Goal: Task Accomplishment & Management: Use online tool/utility

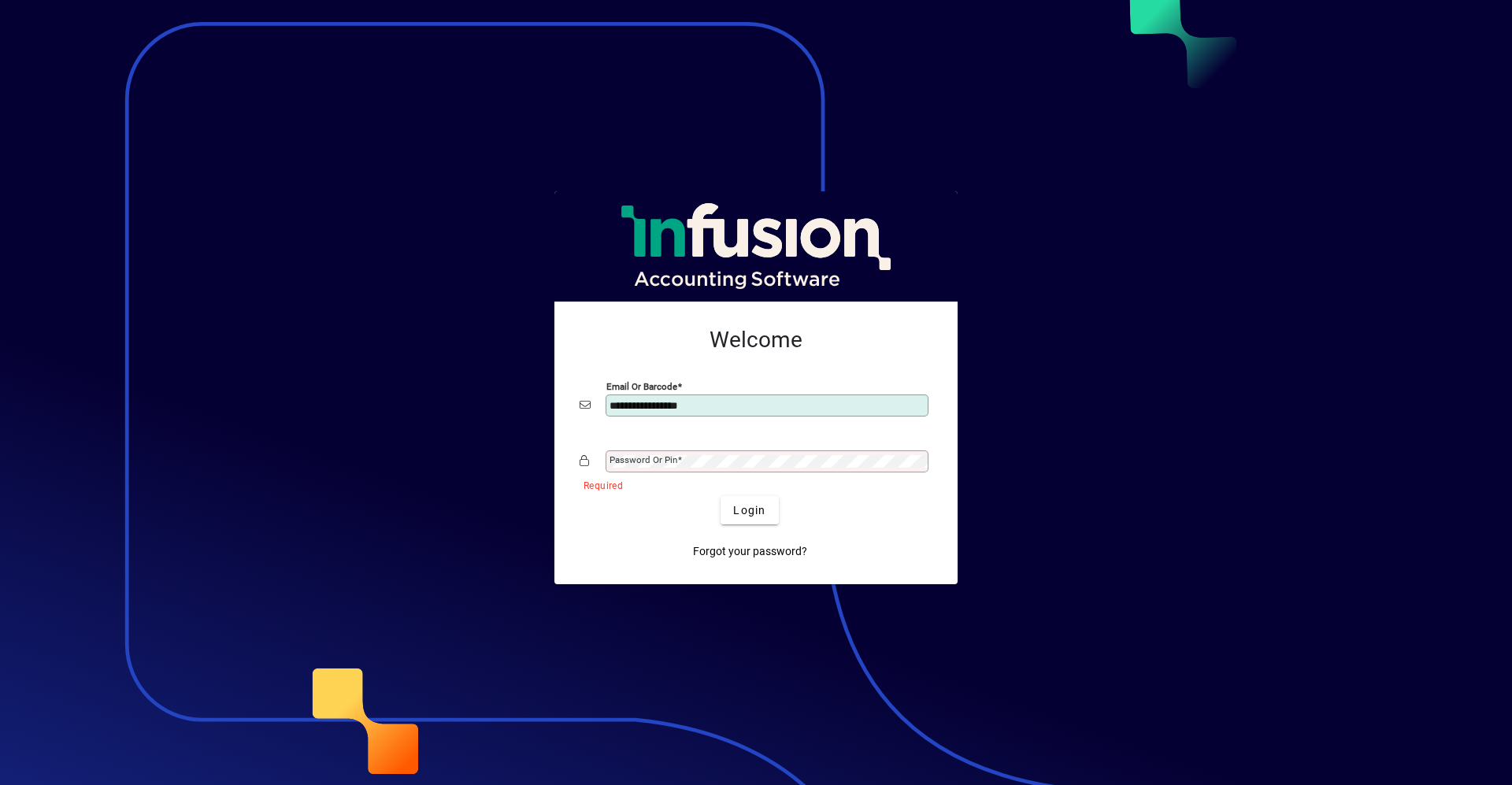
type input "**********"
click at [721, 496] on button "Login" at bounding box center [749, 510] width 57 height 28
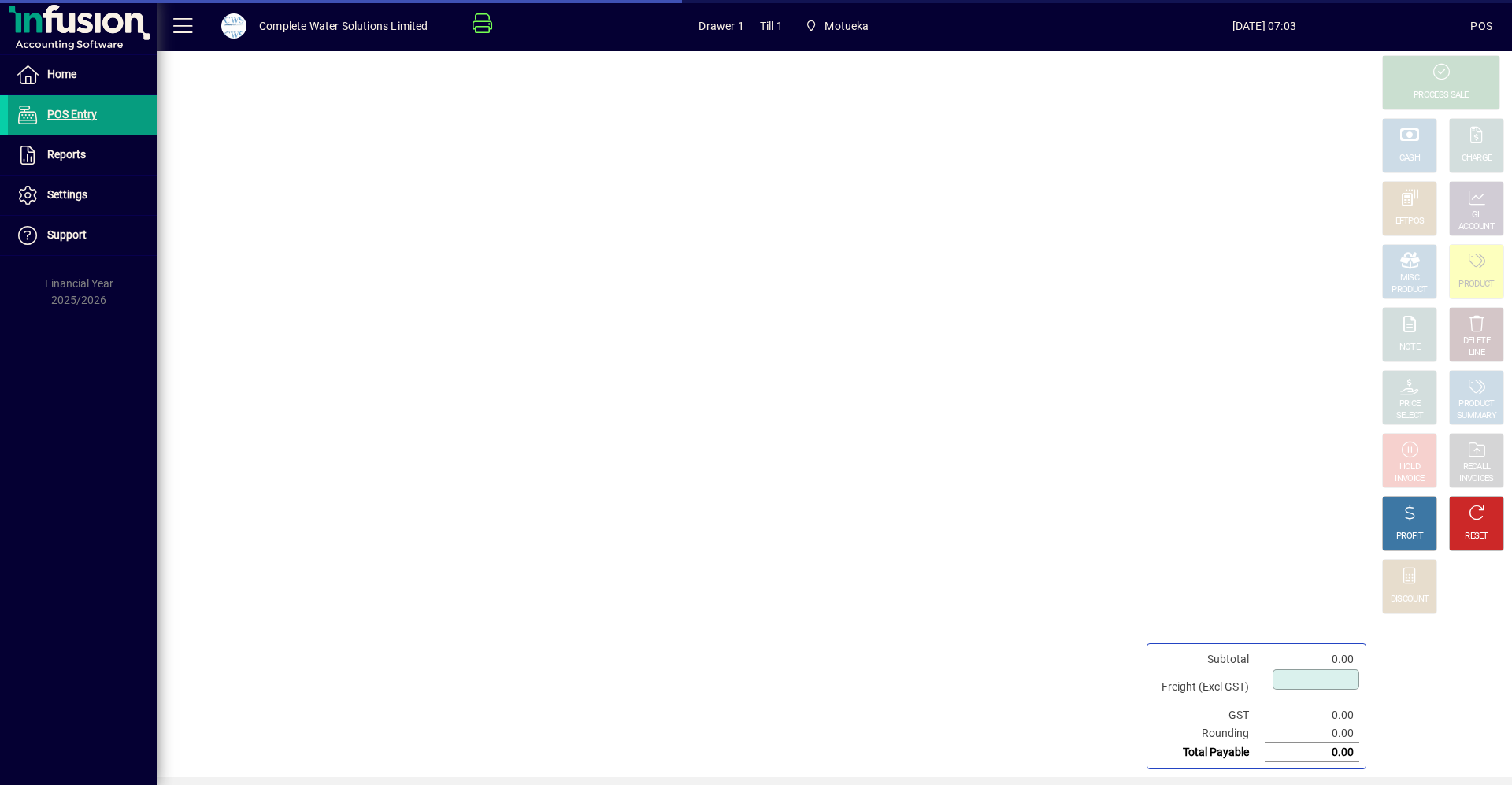
type input "****"
